Goal: Information Seeking & Learning: Learn about a topic

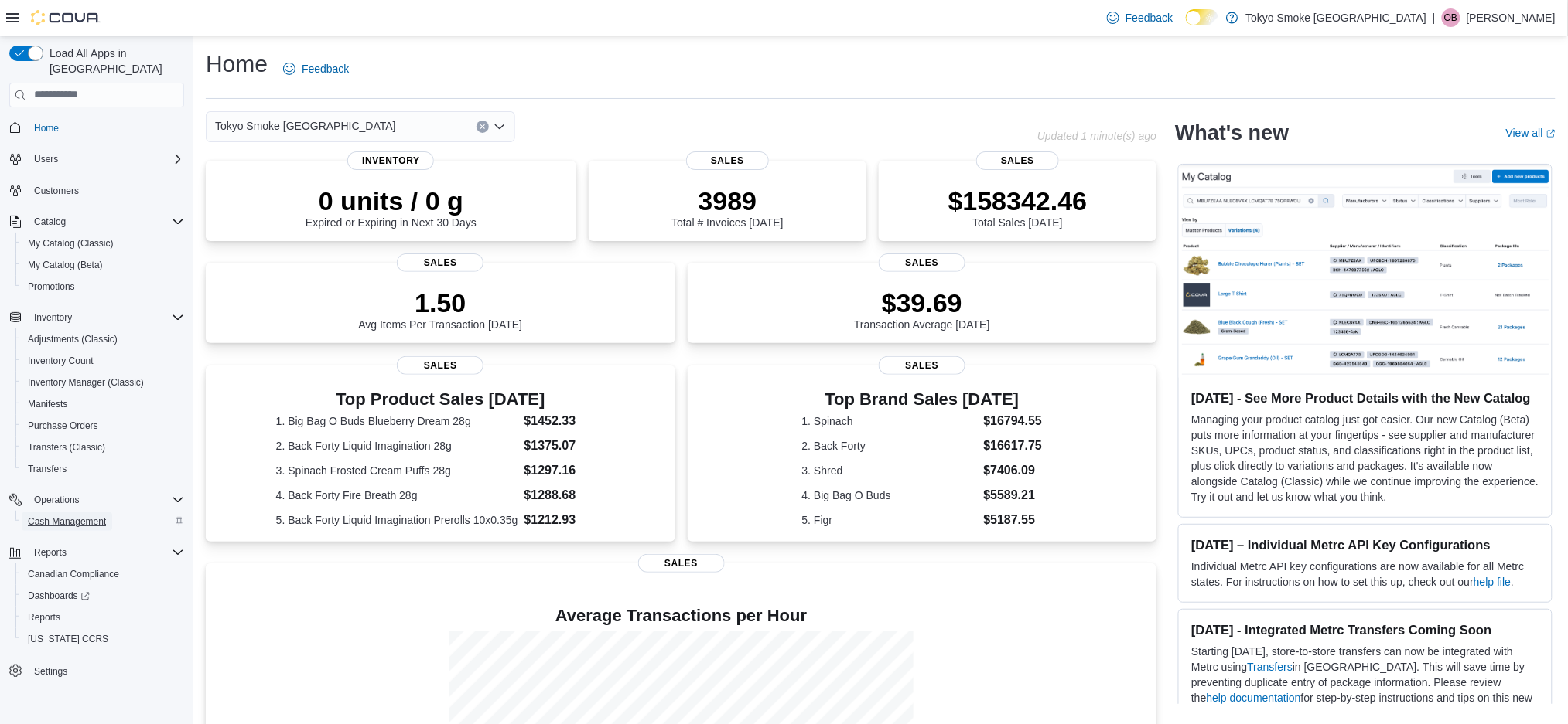
click at [65, 516] on span "Cash Management" at bounding box center [67, 522] width 78 height 12
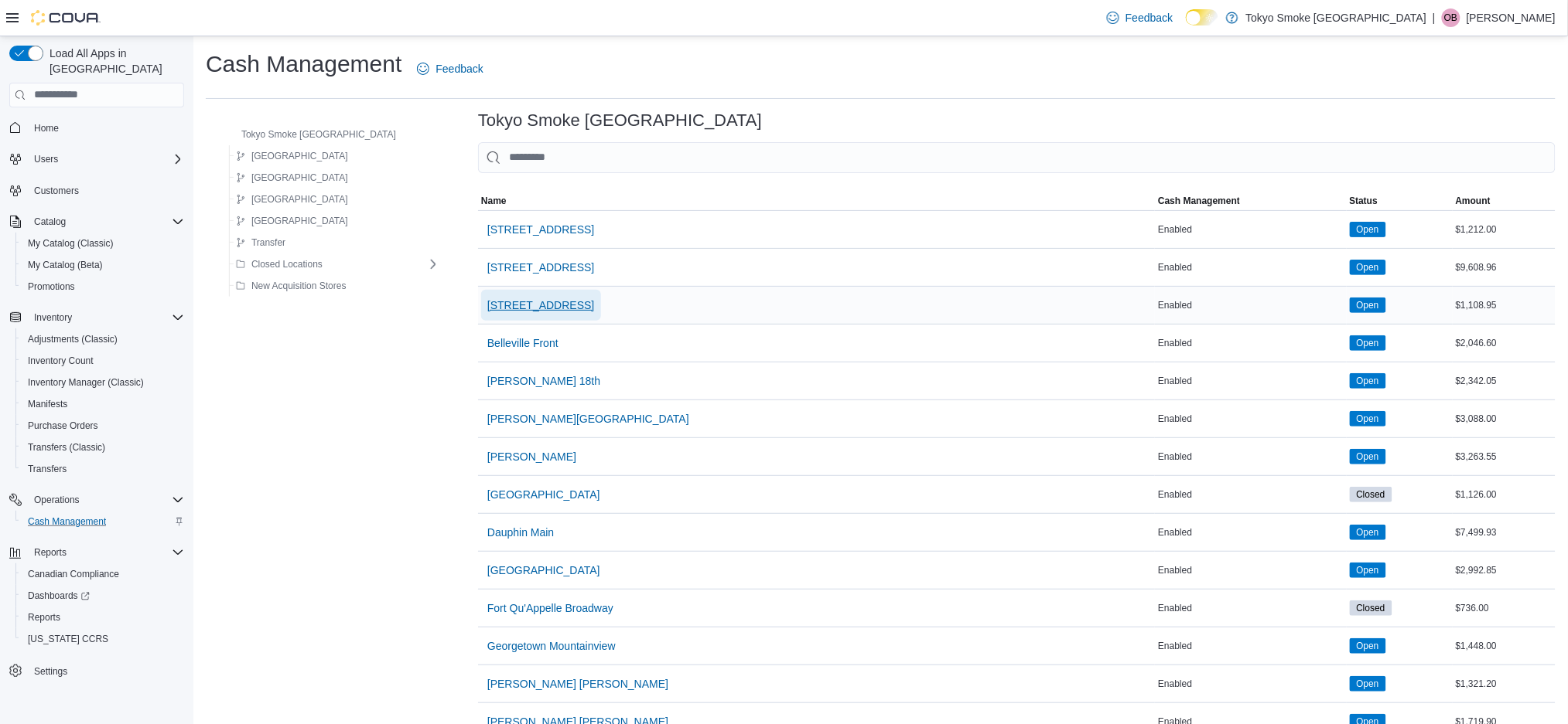
click at [488, 308] on span "[STREET_ADDRESS]" at bounding box center [541, 306] width 107 height 15
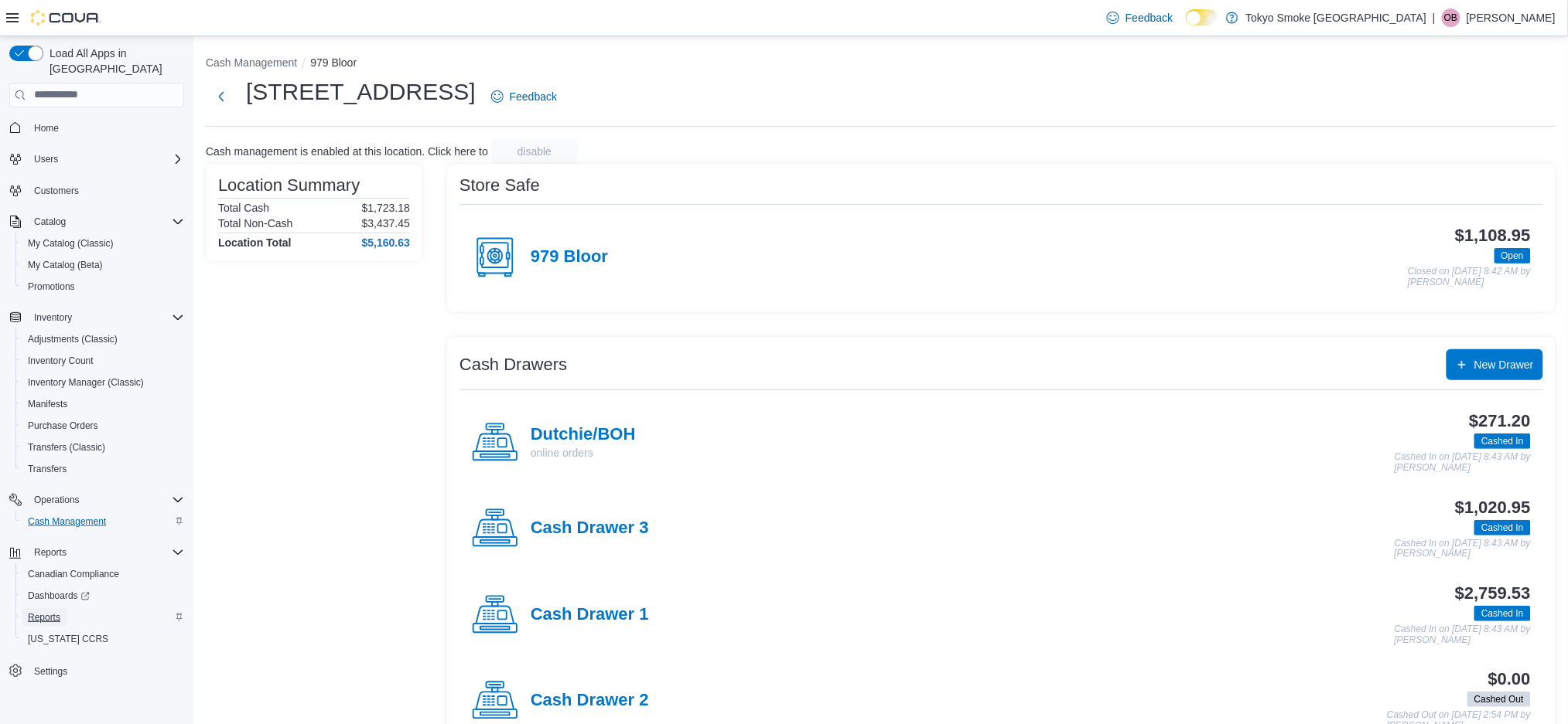
click at [63, 609] on link "Reports" at bounding box center [44, 618] width 45 height 19
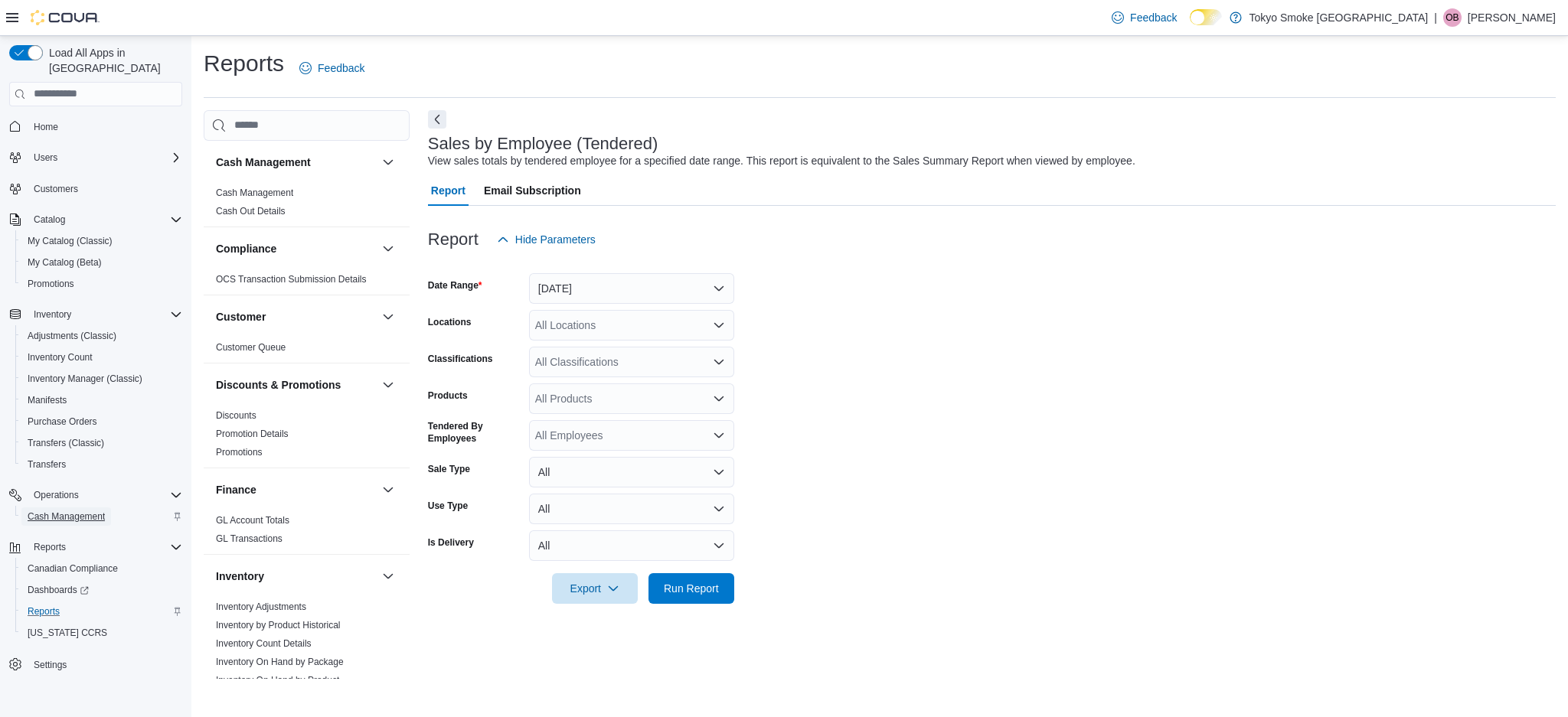
click at [32, 511] on span "Cash Management" at bounding box center [66, 517] width 77 height 12
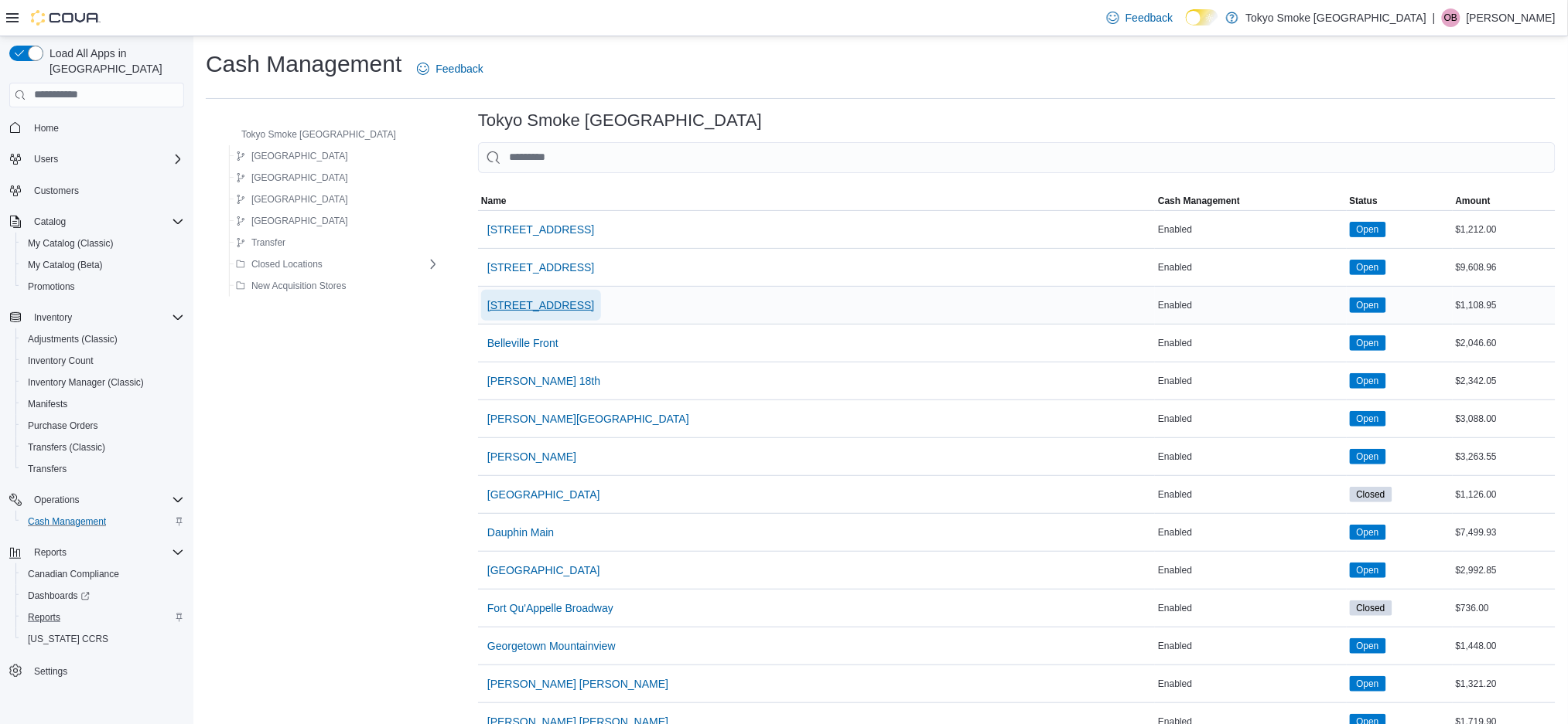
click at [502, 309] on span "[STREET_ADDRESS]" at bounding box center [541, 306] width 107 height 15
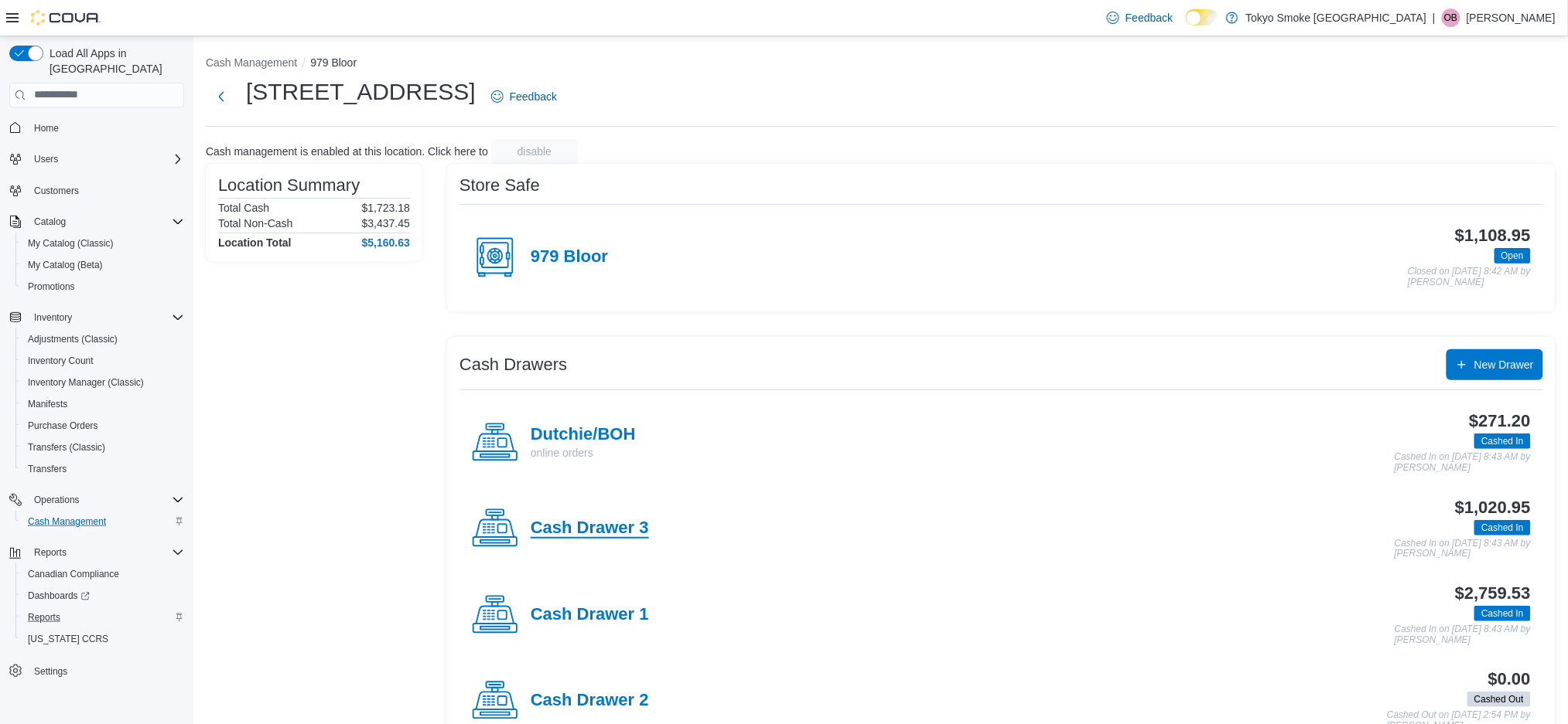
click at [571, 521] on h4 "Cash Drawer 3" at bounding box center [590, 529] width 118 height 20
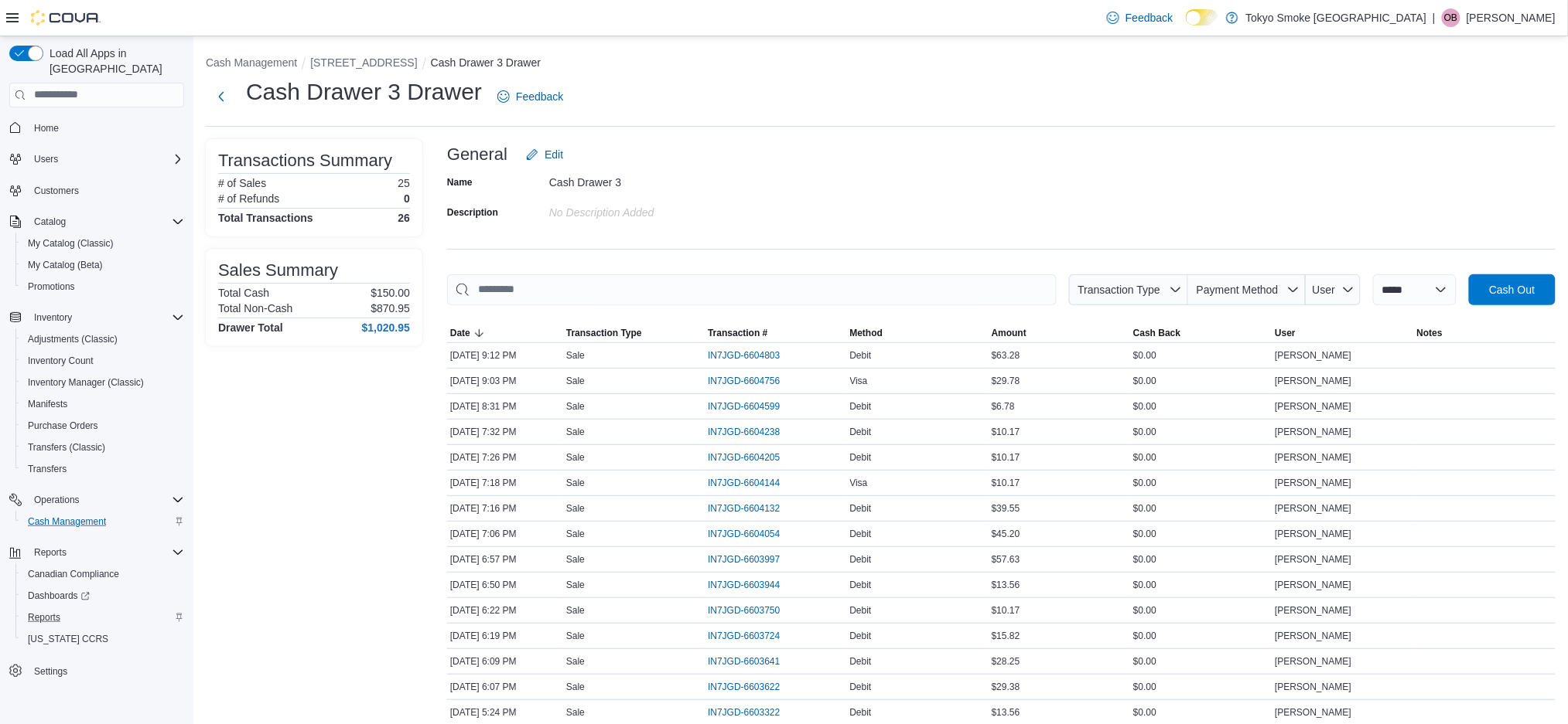
click at [74, 118] on span "Home" at bounding box center [106, 128] width 156 height 19
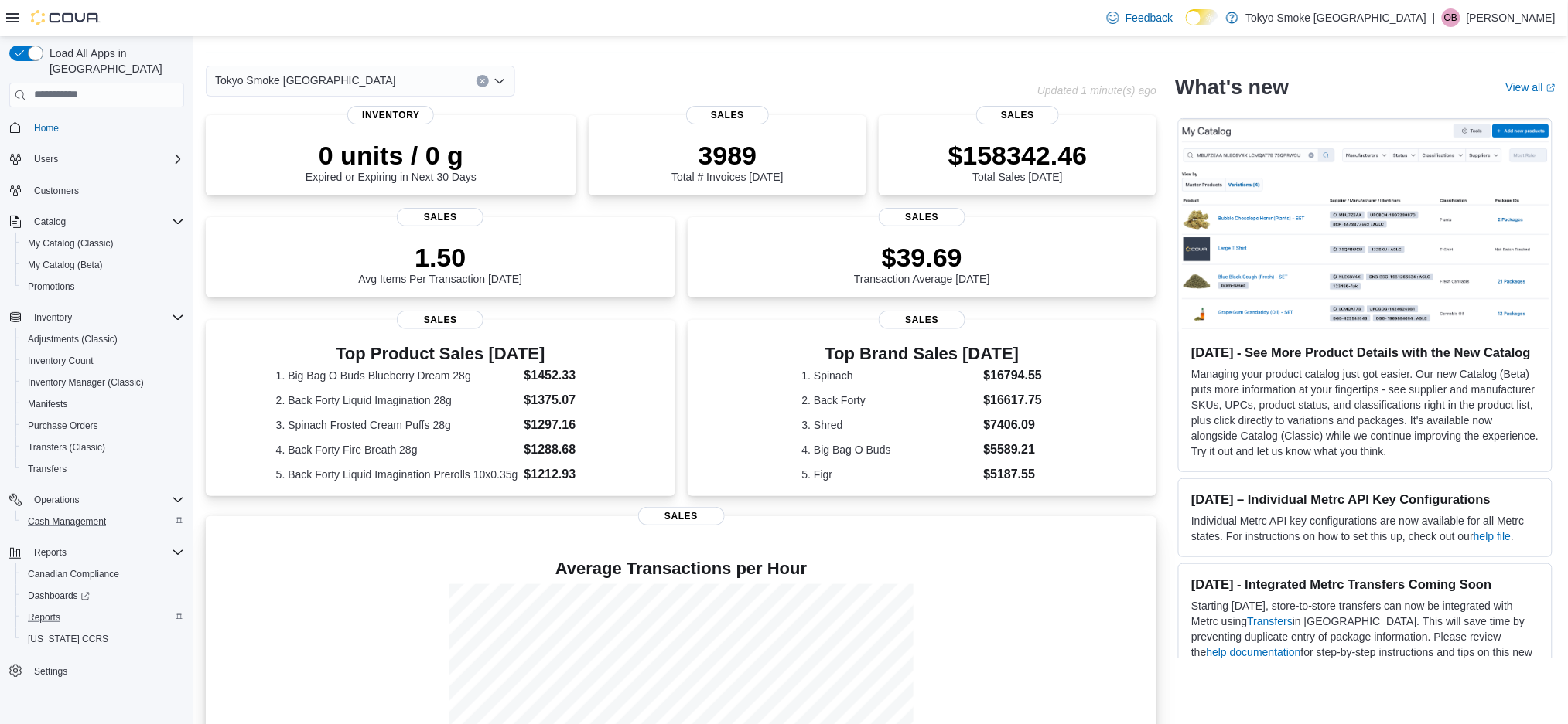
scroll to position [168, 0]
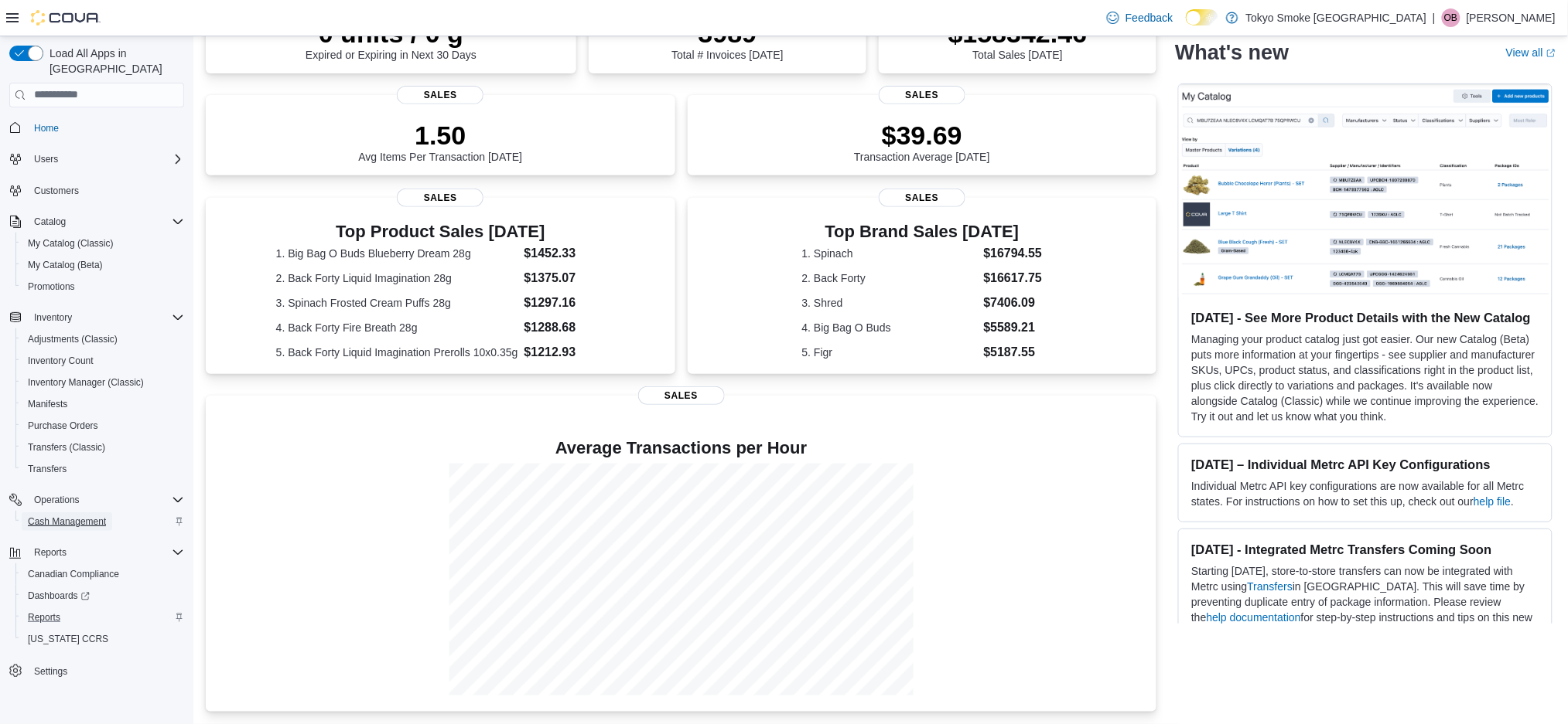
click at [93, 516] on span "Cash Management" at bounding box center [67, 522] width 78 height 12
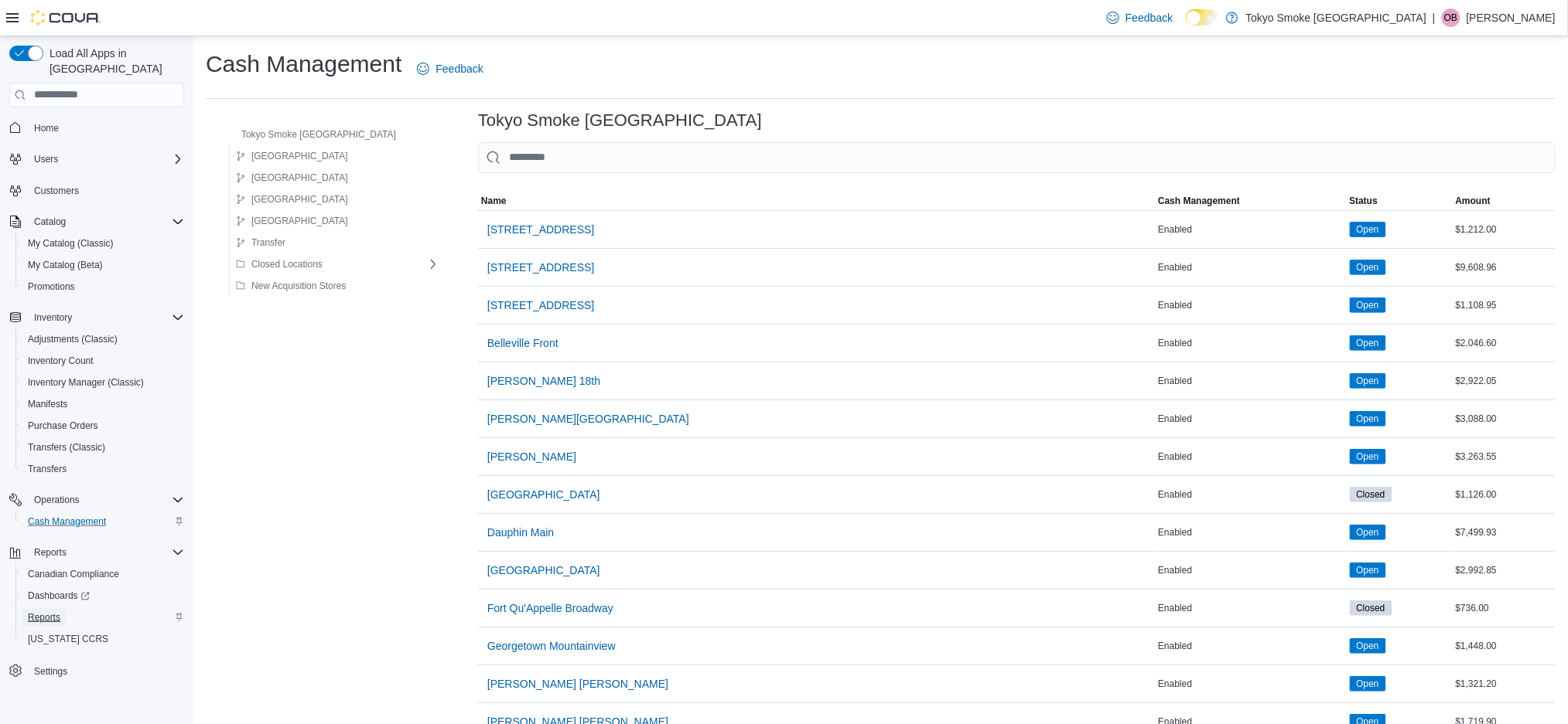
click at [55, 611] on span "Reports" at bounding box center [44, 617] width 33 height 12
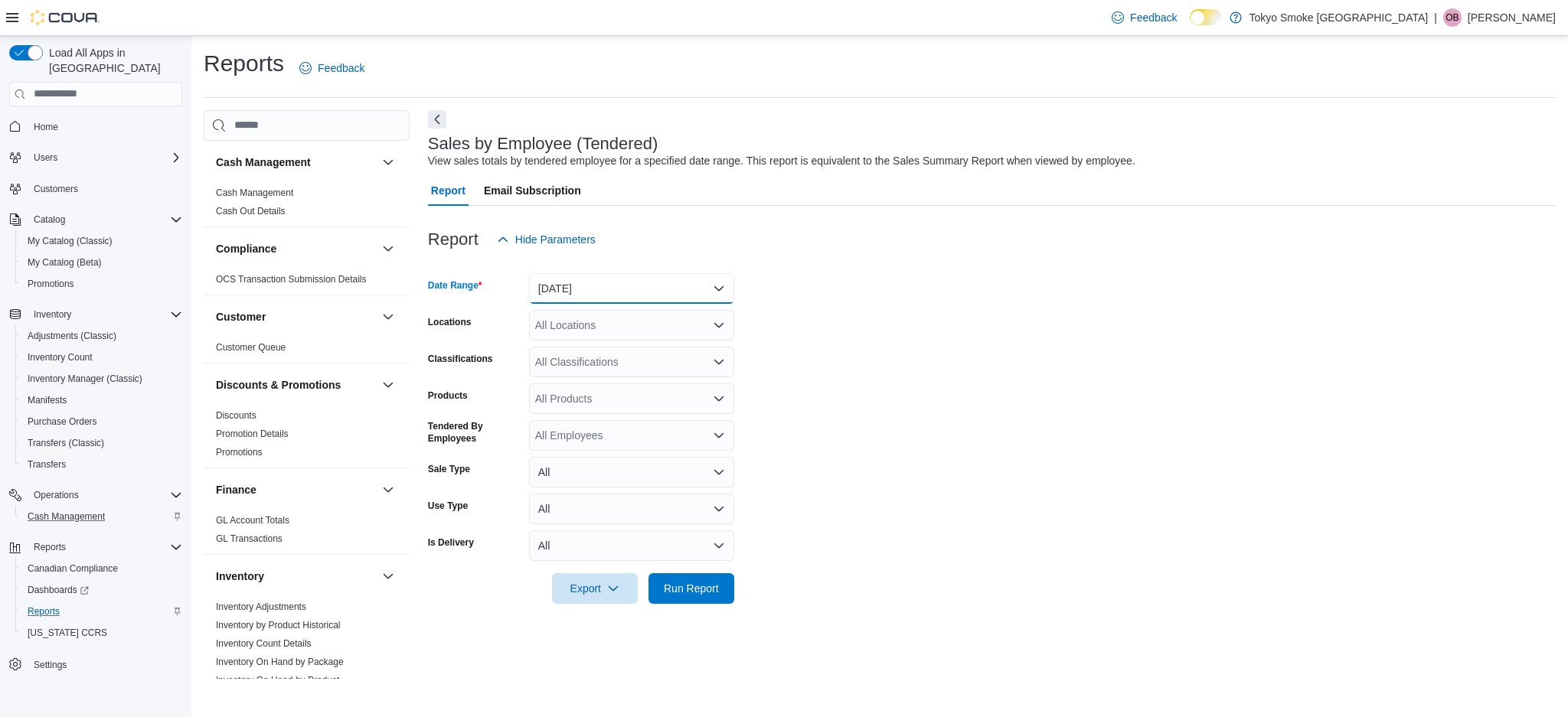
click at [559, 277] on button "[DATE]" at bounding box center [632, 289] width 205 height 31
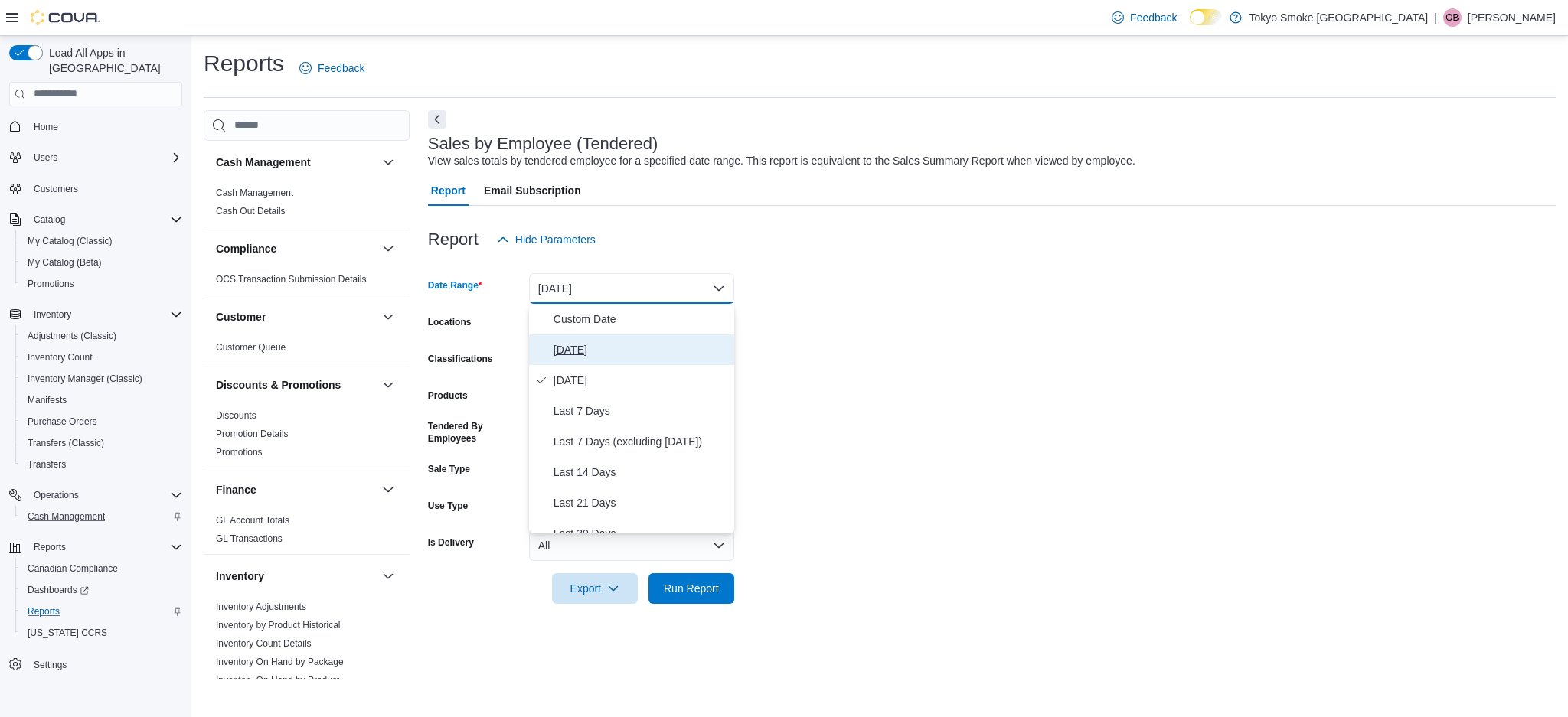
click at [556, 351] on span "[DATE]" at bounding box center [641, 350] width 175 height 18
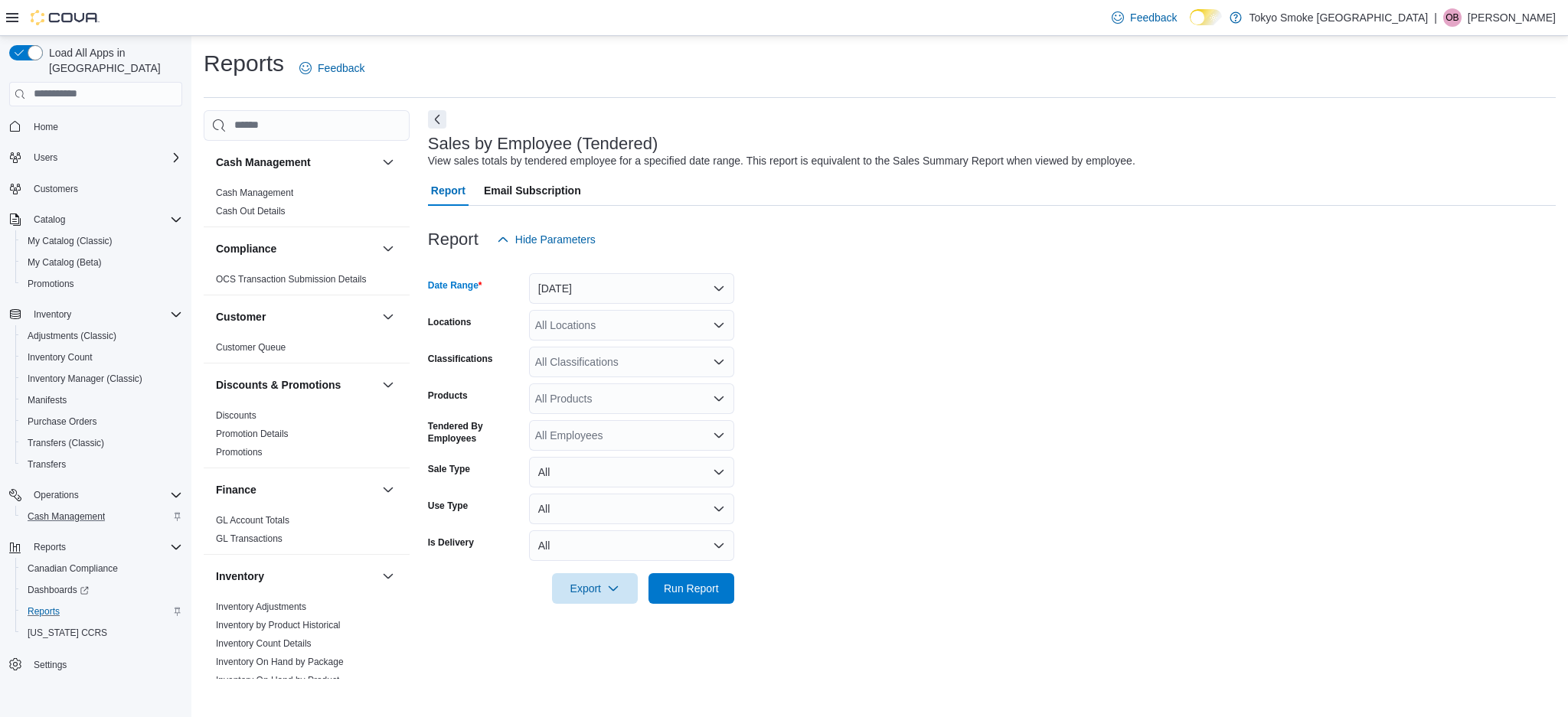
click at [591, 322] on div "All Locations" at bounding box center [632, 326] width 205 height 31
type input "***"
click at [579, 352] on span "[STREET_ADDRESS]" at bounding box center [623, 352] width 106 height 15
click at [862, 243] on div "Report Hide Parameters" at bounding box center [992, 240] width 1128 height 31
click at [715, 587] on span "Run Report" at bounding box center [691, 588] width 55 height 15
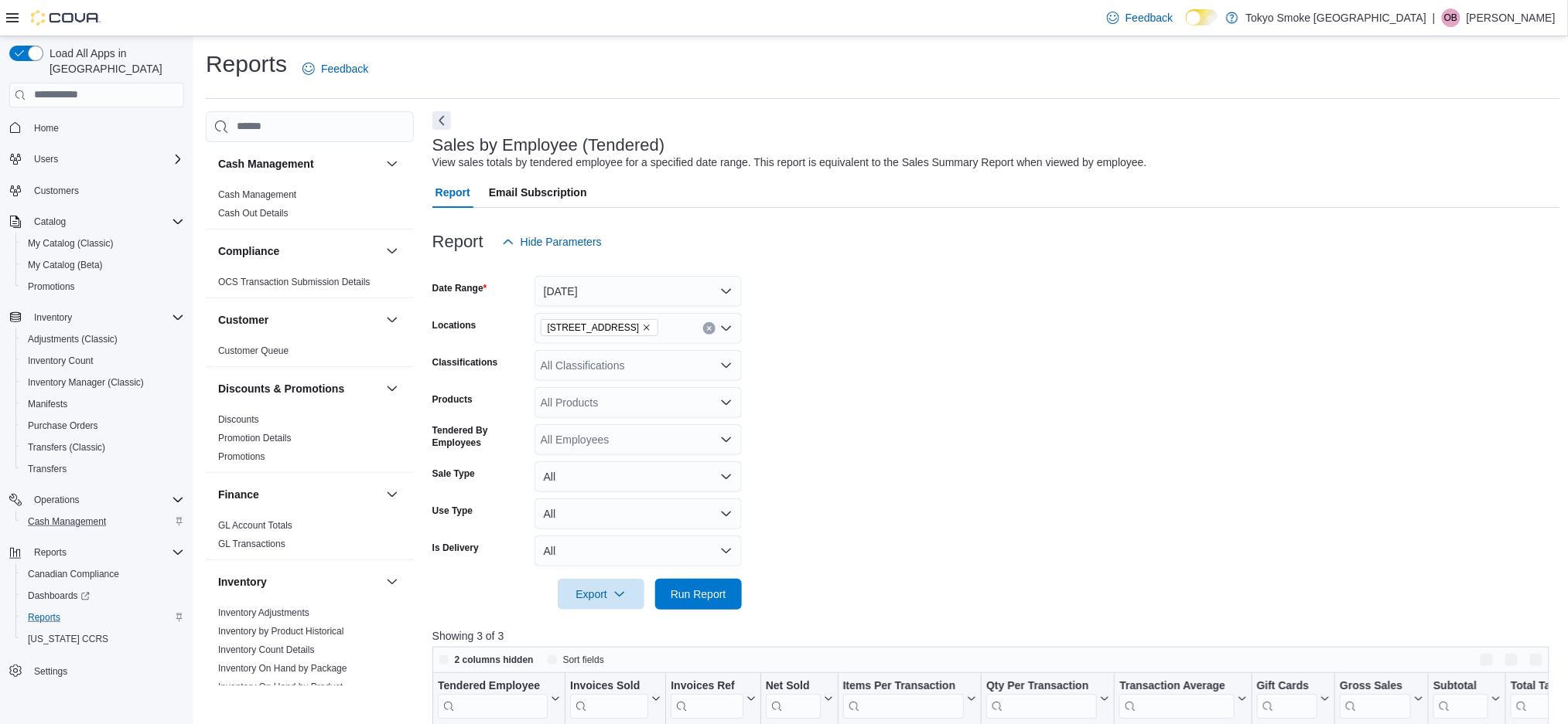
scroll to position [412, 0]
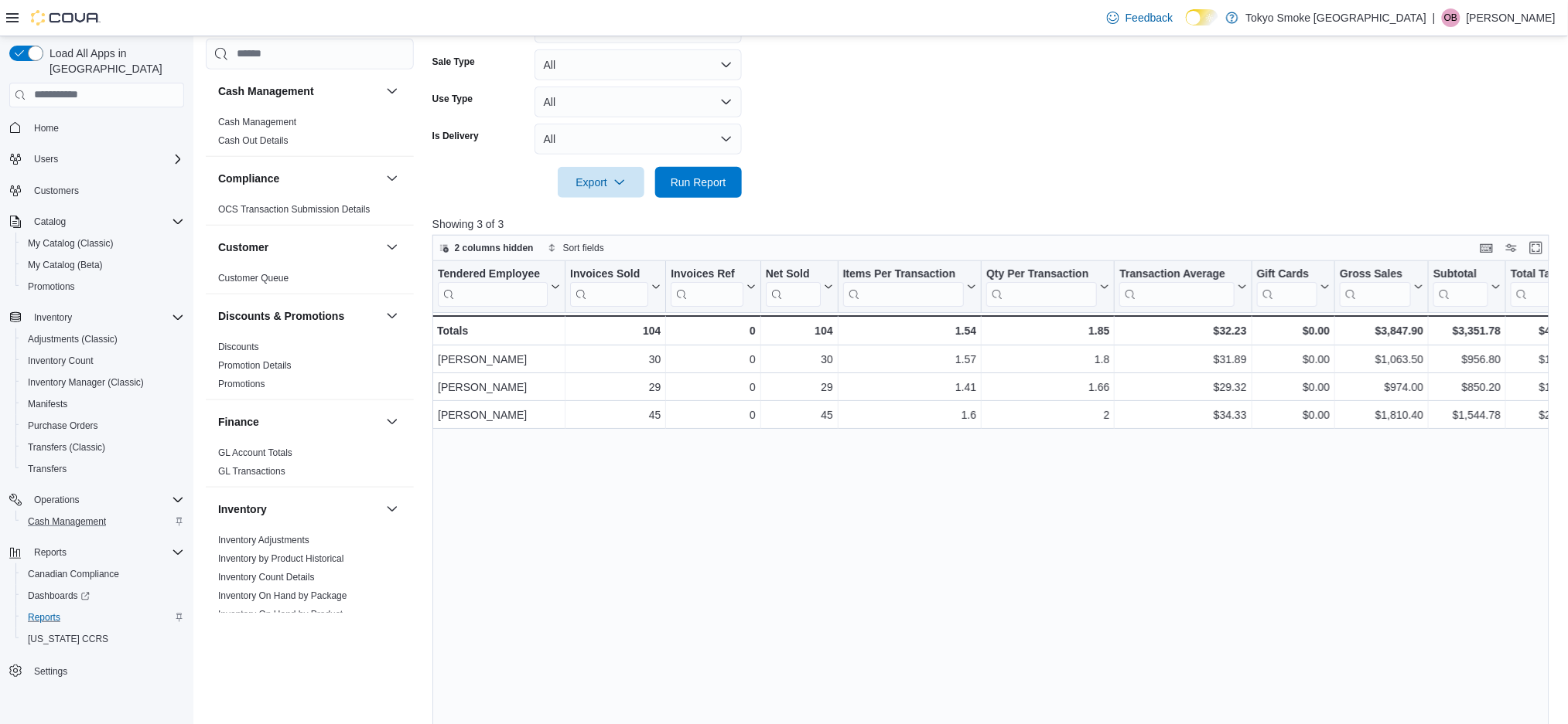
click at [978, 167] on form "Date Range [DATE] Locations [STREET_ADDRESS] Classifications All Classification…" at bounding box center [996, 22] width 1128 height 353
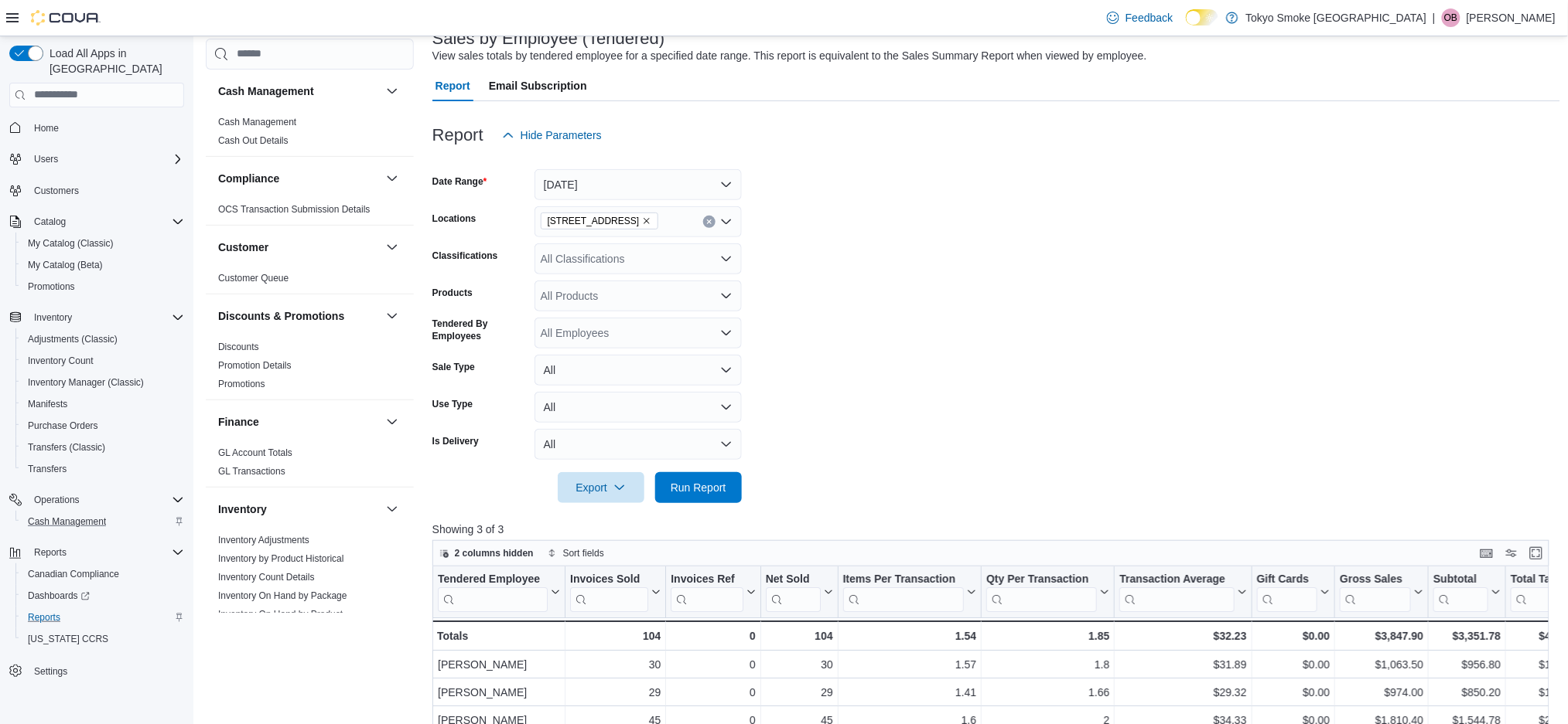
scroll to position [103, 0]
